Goal: Navigation & Orientation: Find specific page/section

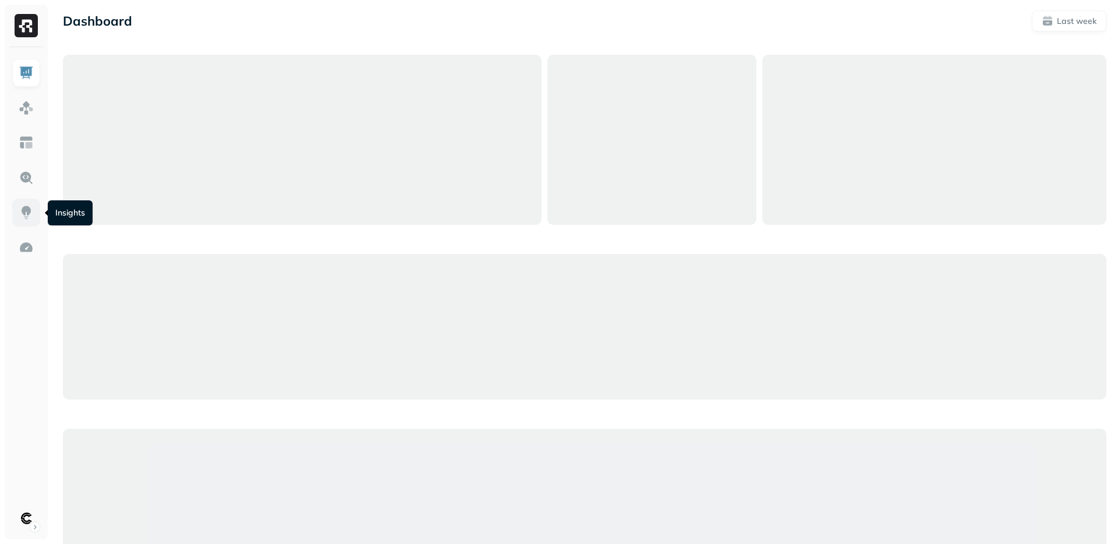
click at [26, 206] on img at bounding box center [26, 212] width 15 height 15
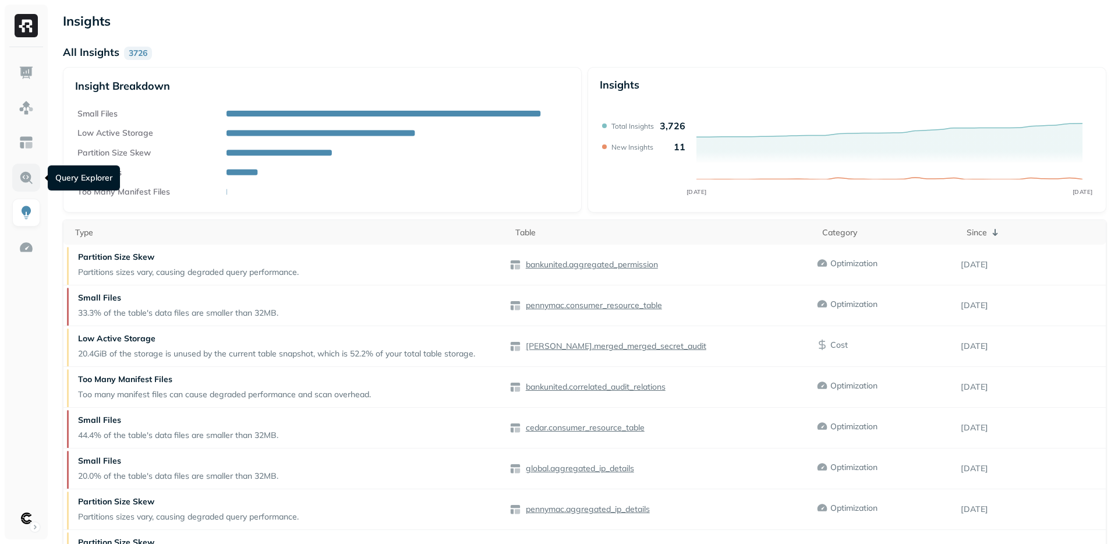
click at [23, 172] on img at bounding box center [26, 177] width 15 height 15
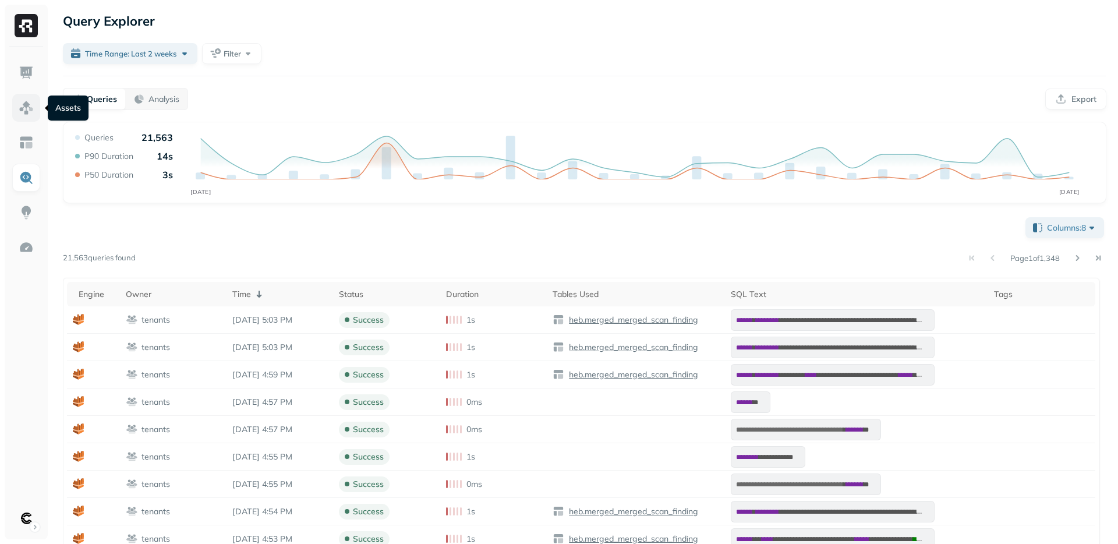
click at [19, 107] on img at bounding box center [26, 107] width 15 height 15
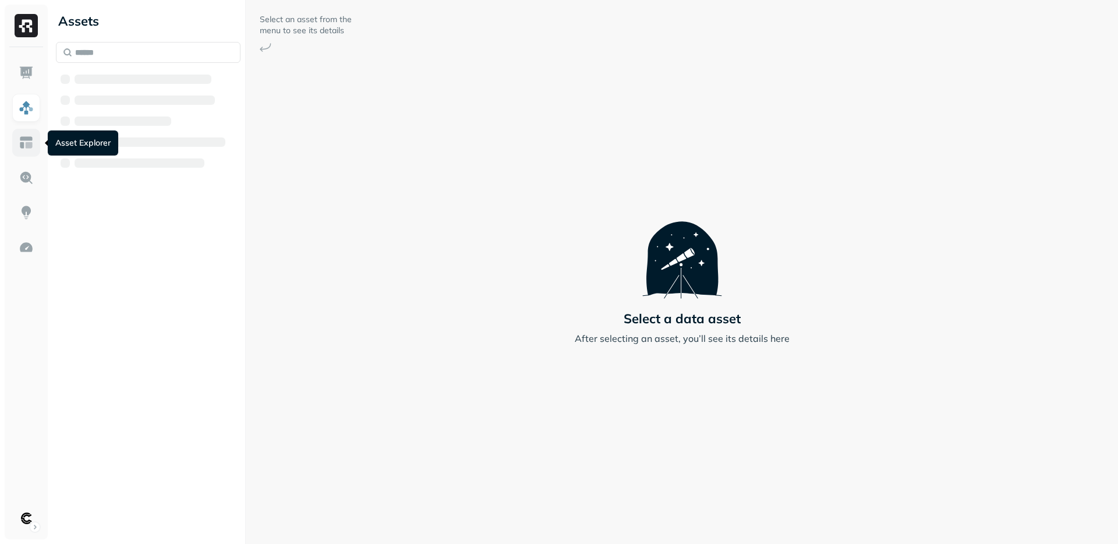
click at [23, 141] on img at bounding box center [26, 142] width 15 height 15
